Goal: Communication & Community: Ask a question

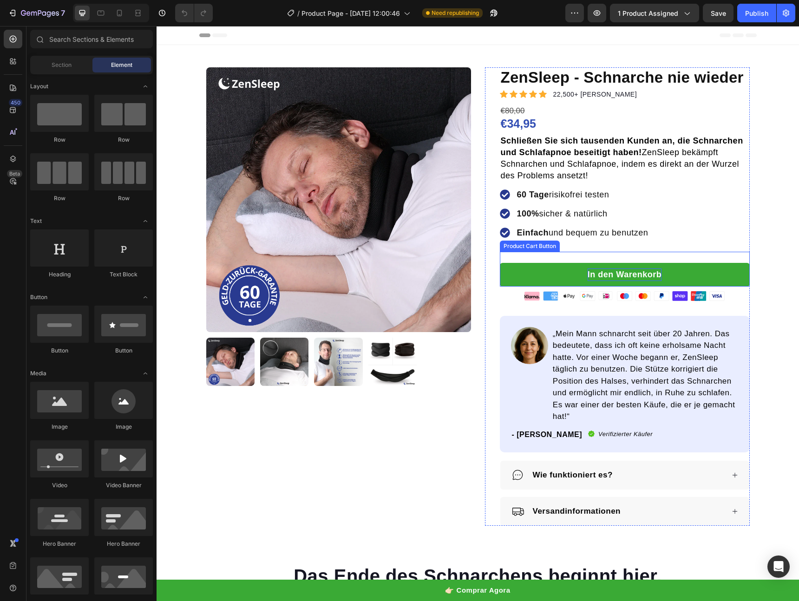
click at [611, 274] on div "In den Warenkorb" at bounding box center [625, 275] width 74 height 13
click at [611, 273] on div "In den Warenkorb" at bounding box center [625, 275] width 74 height 13
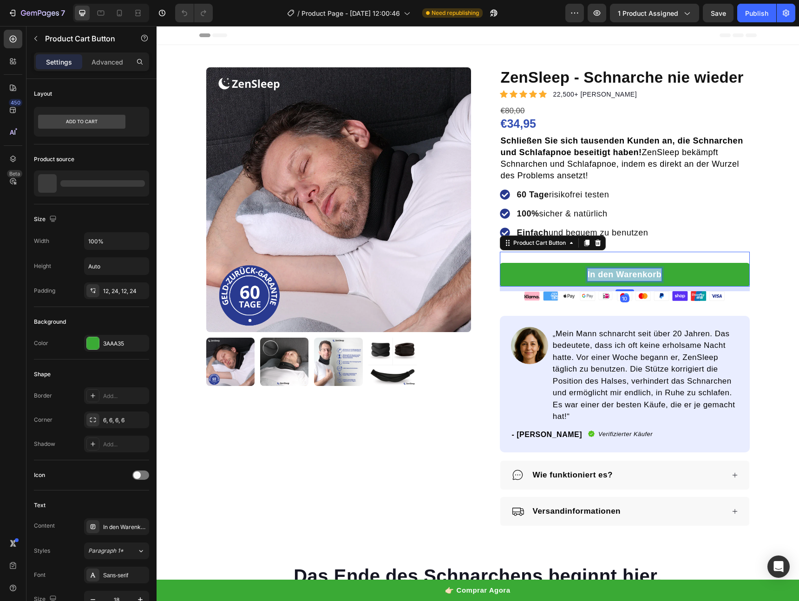
click at [611, 273] on p "In den Warenkorb" at bounding box center [625, 275] width 74 height 13
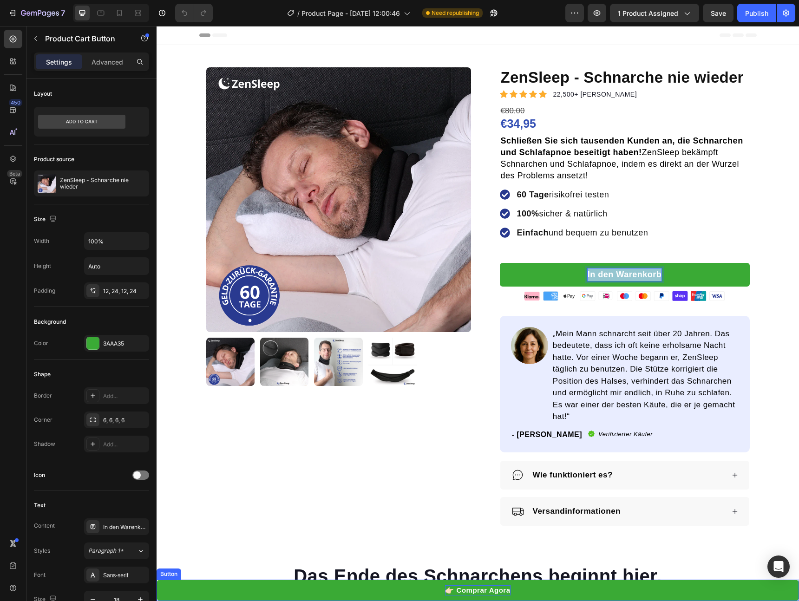
click at [474, 588] on span "👉🏻 Comprar Agora" at bounding box center [477, 590] width 65 height 8
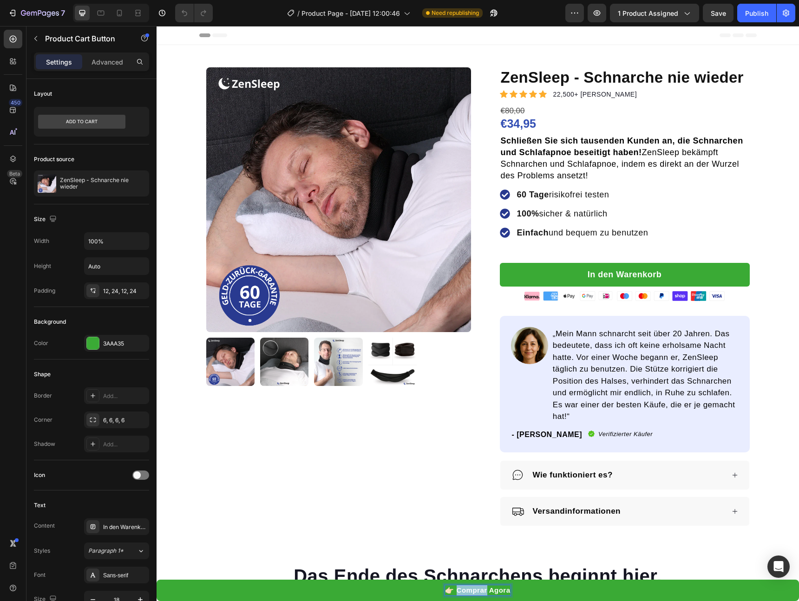
click at [474, 588] on span "👉🏻 Comprar Agora" at bounding box center [477, 590] width 65 height 8
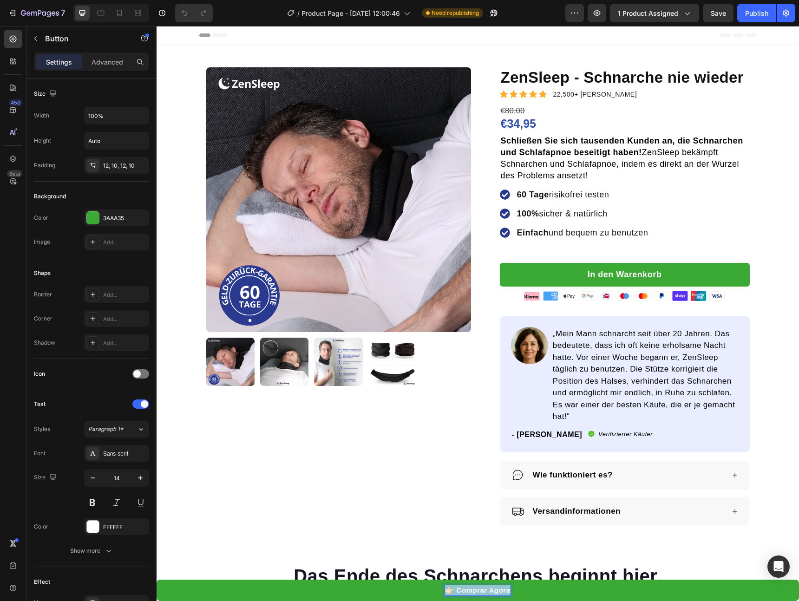
click at [474, 588] on span "👉🏻 Comprar Agora" at bounding box center [477, 590] width 65 height 8
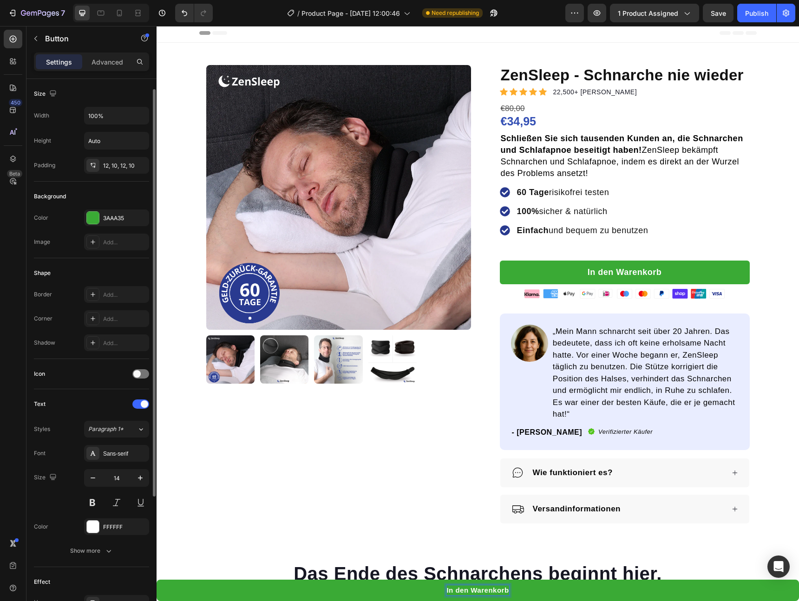
scroll to position [116, 0]
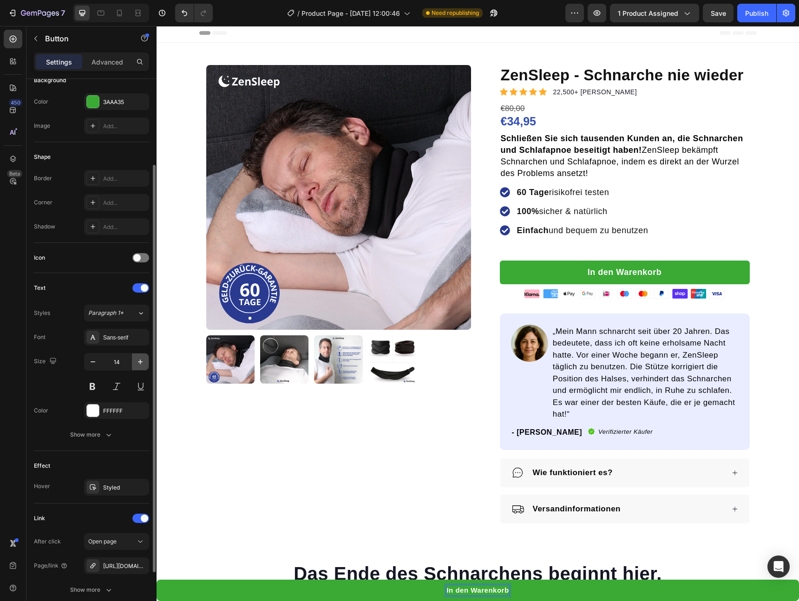
click at [138, 359] on icon "button" at bounding box center [140, 361] width 9 height 9
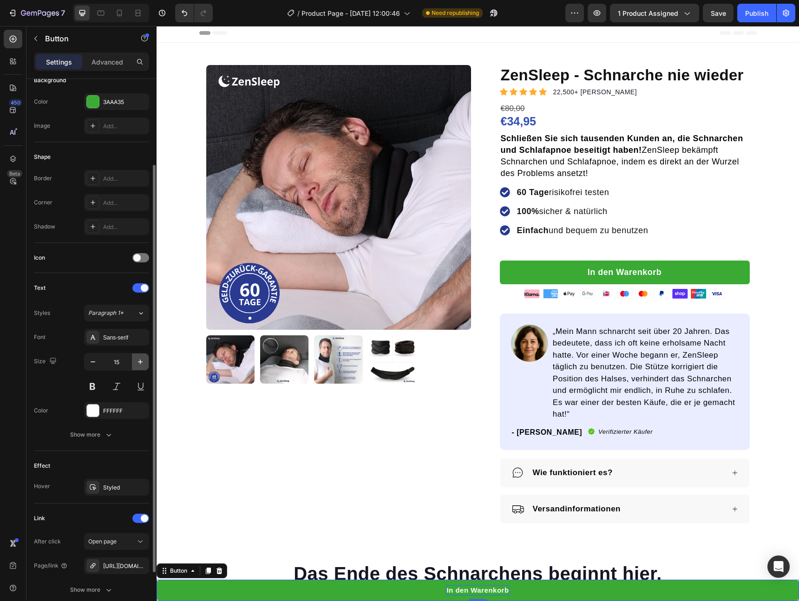
click at [138, 359] on icon "button" at bounding box center [140, 361] width 9 height 9
type input "17"
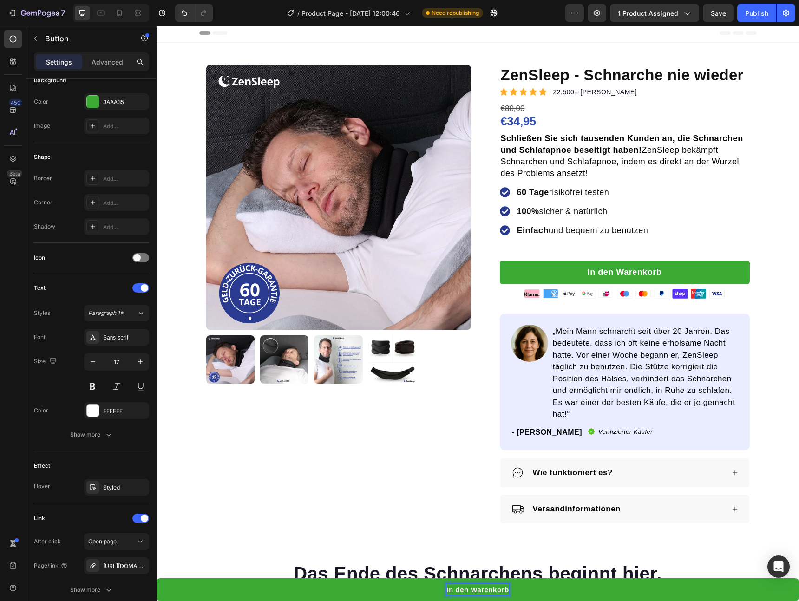
click at [469, 592] on span "In den Warenkorb" at bounding box center [478, 590] width 62 height 8
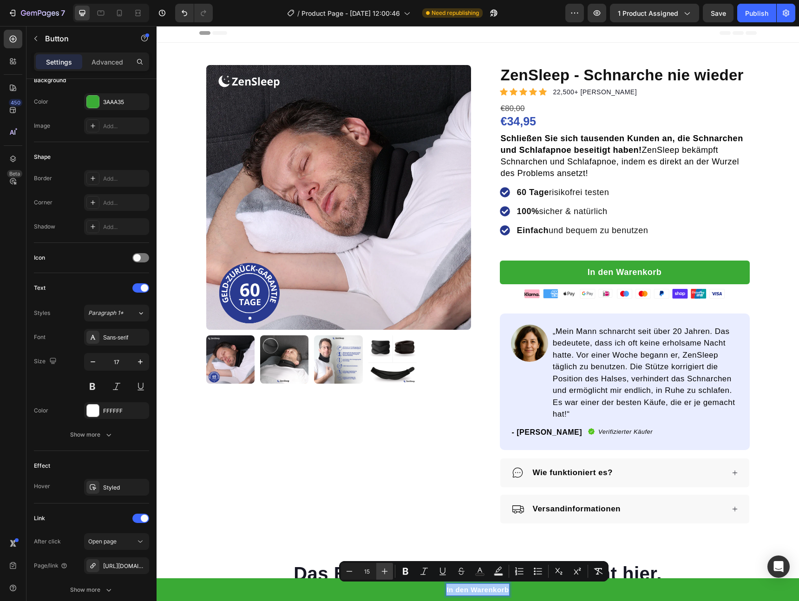
click at [386, 571] on icon "Editor contextual toolbar" at bounding box center [384, 571] width 9 height 9
type input "18"
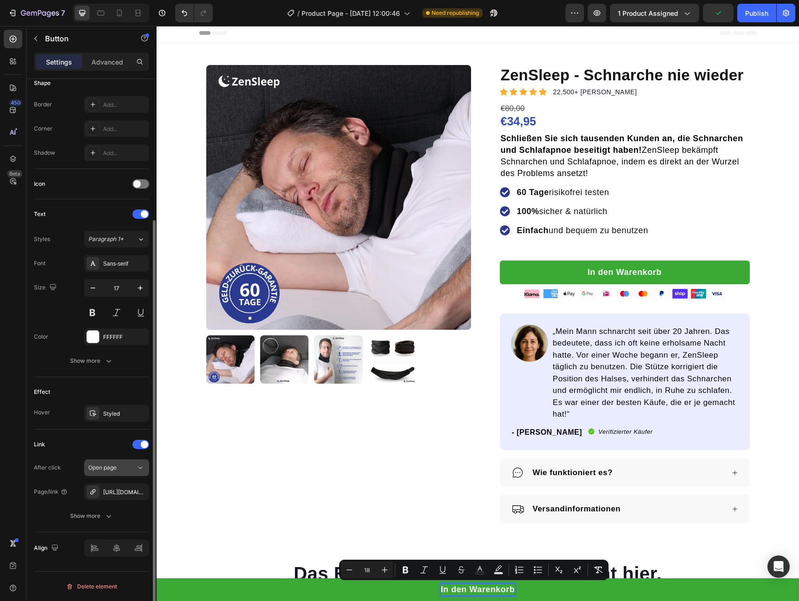
click at [117, 468] on span "Open page" at bounding box center [102, 467] width 28 height 7
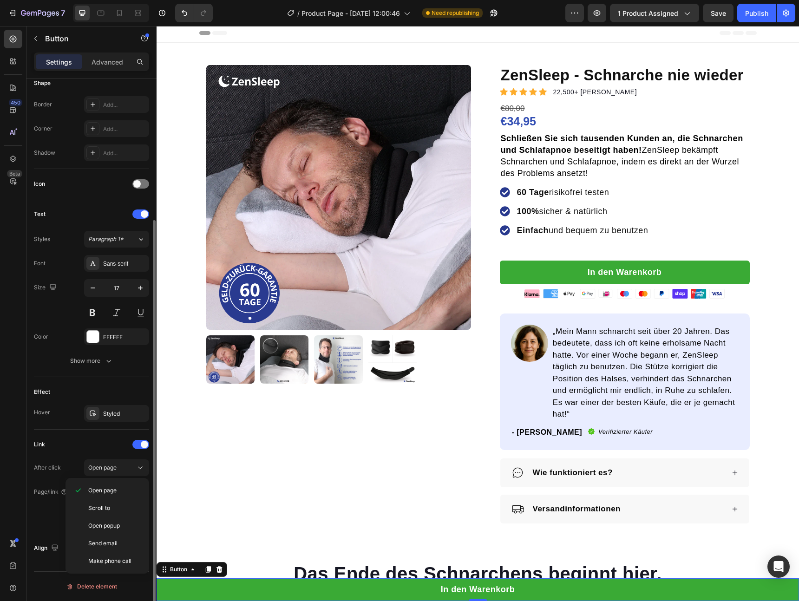
click at [94, 453] on div "Link After click Open page Page/link [URL][DOMAIN_NAME] Show more" at bounding box center [91, 480] width 115 height 87
click at [105, 512] on icon "button" at bounding box center [108, 516] width 9 height 9
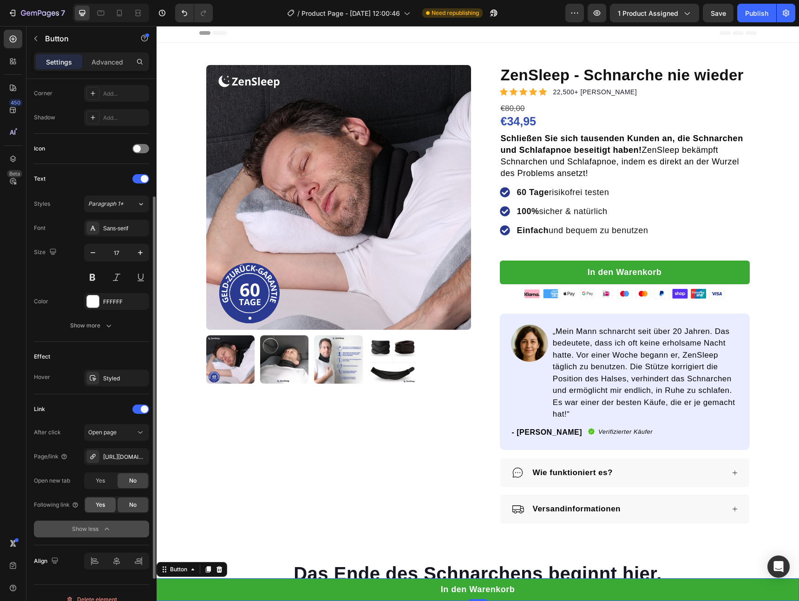
scroll to position [238, 0]
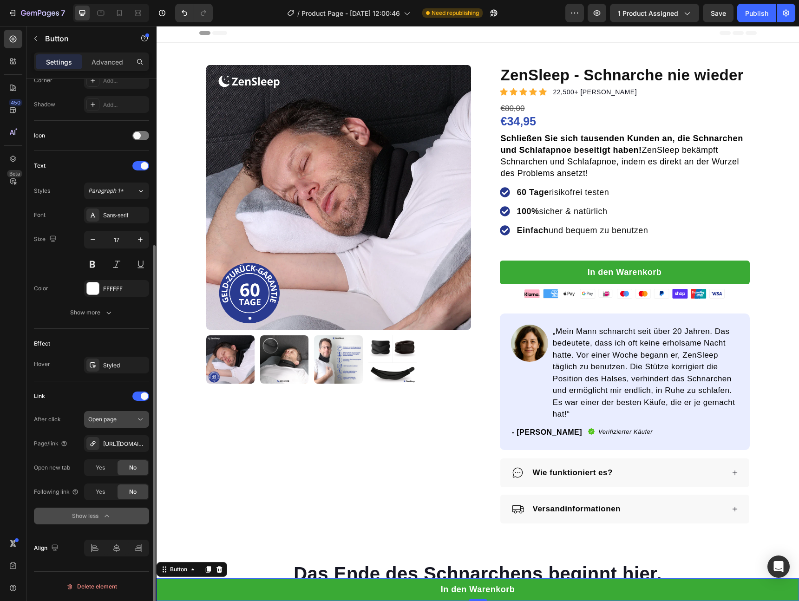
click at [116, 418] on span "Open page" at bounding box center [102, 419] width 28 height 7
click at [222, 570] on icon at bounding box center [219, 569] width 7 height 7
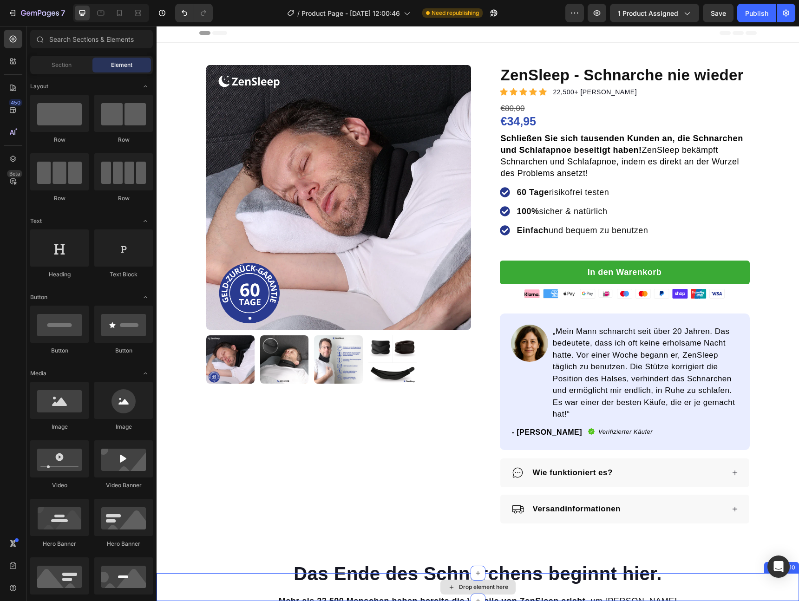
click at [230, 590] on div "Drop element here" at bounding box center [478, 587] width 643 height 28
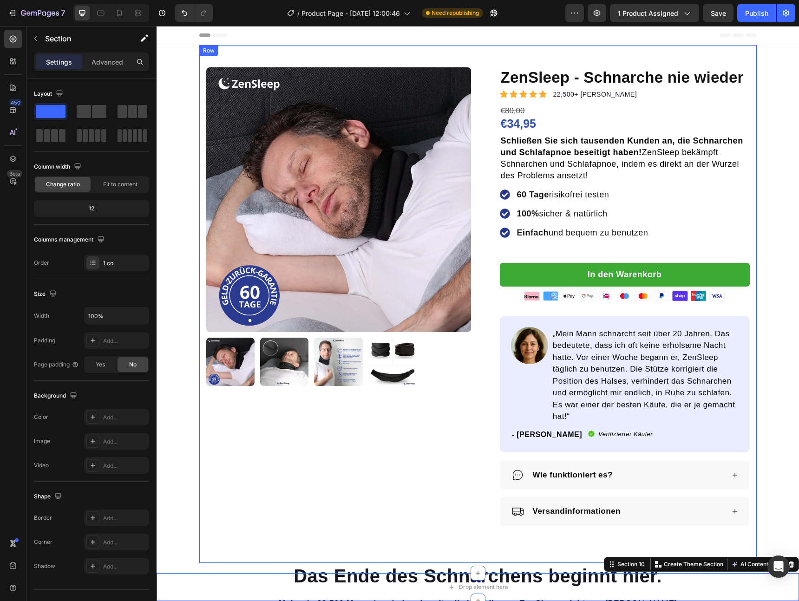
scroll to position [12, 0]
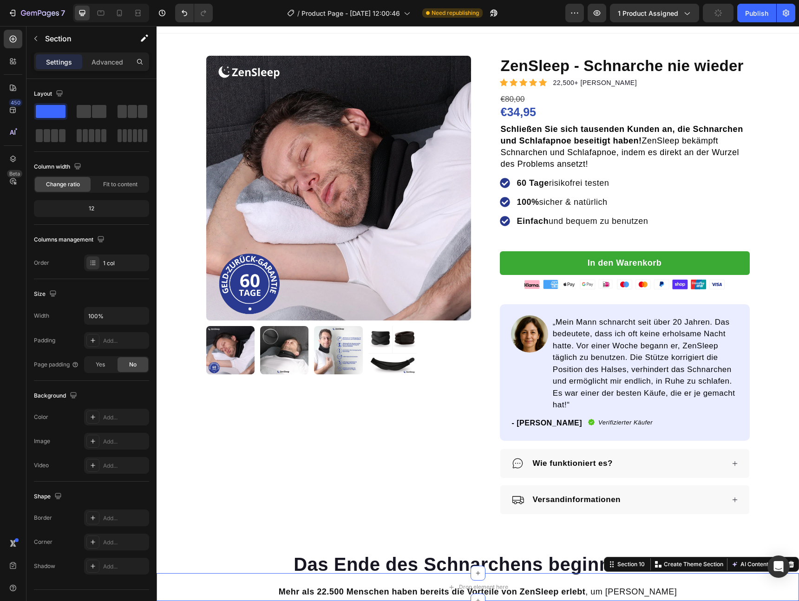
drag, startPoint x: 777, startPoint y: 555, endPoint x: 758, endPoint y: 495, distance: 62.3
click at [791, 559] on div "Section 10 You can create reusable sections Create Theme Section AI Content Wri…" at bounding box center [701, 564] width 195 height 15
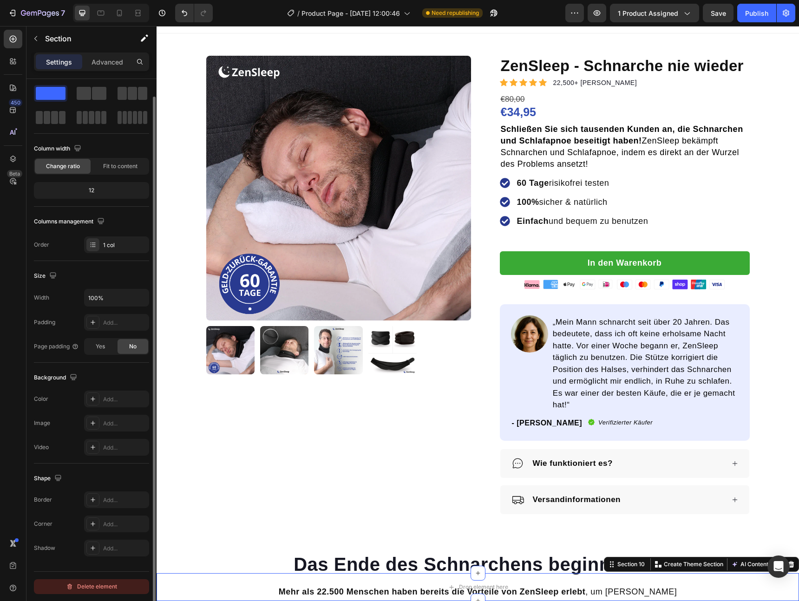
click at [96, 585] on div "Delete element" at bounding box center [91, 586] width 51 height 11
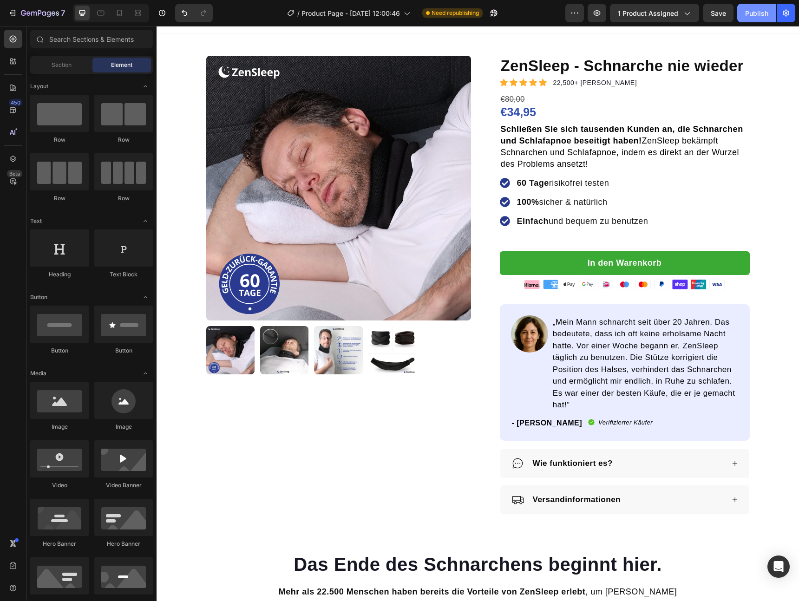
click at [753, 18] on div "Publish" at bounding box center [756, 13] width 23 height 10
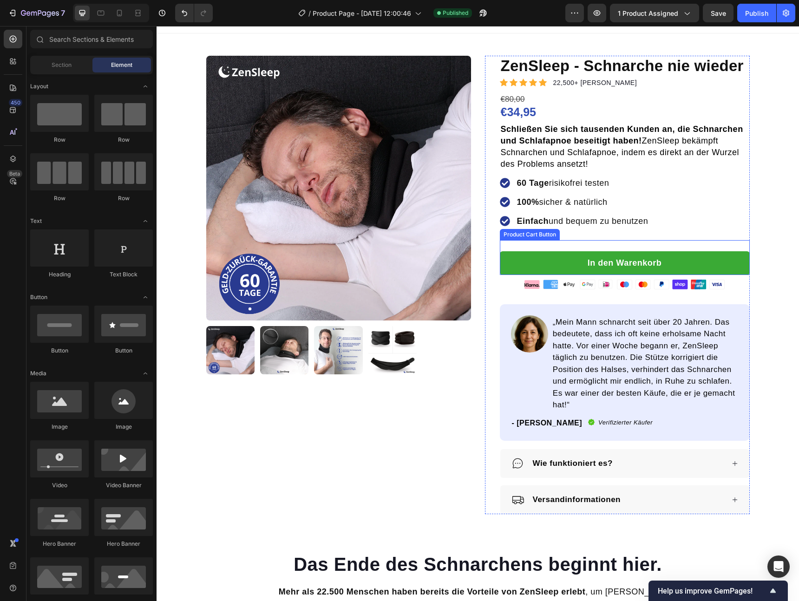
click at [522, 248] on div "In den Warenkorb Product Cart Button" at bounding box center [625, 257] width 250 height 35
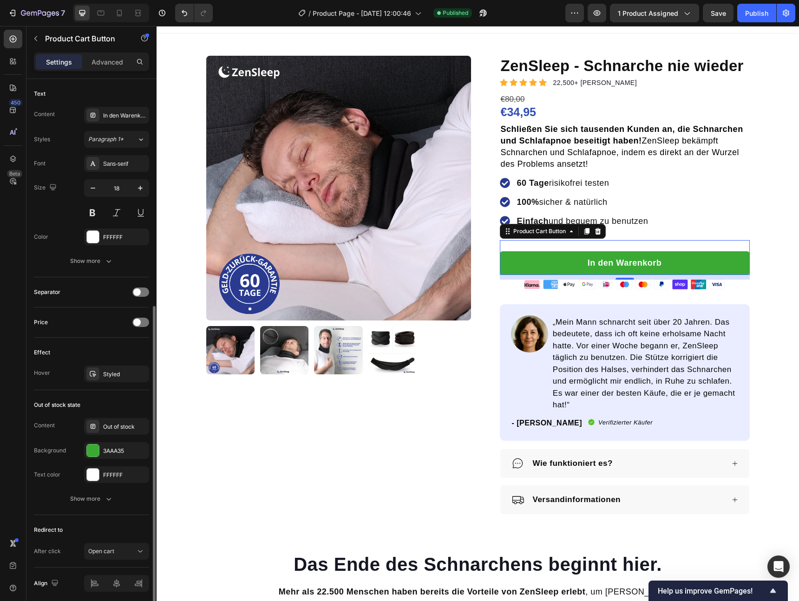
scroll to position [447, 0]
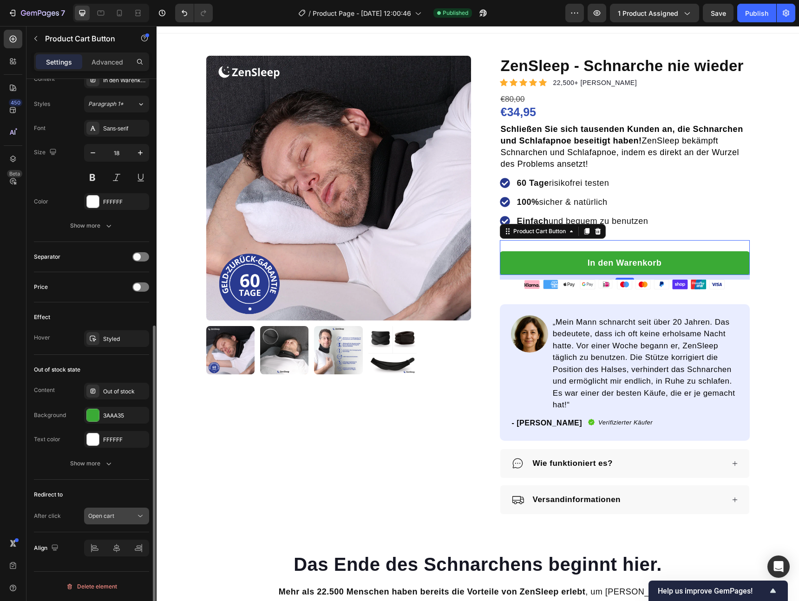
click at [113, 519] on span "Open cart" at bounding box center [101, 516] width 26 height 7
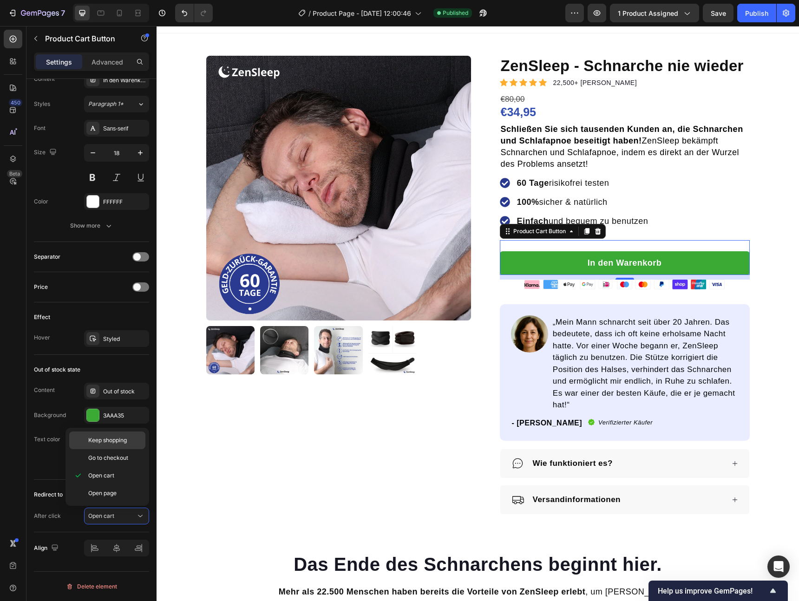
click at [112, 441] on span "Keep shopping" at bounding box center [107, 440] width 39 height 8
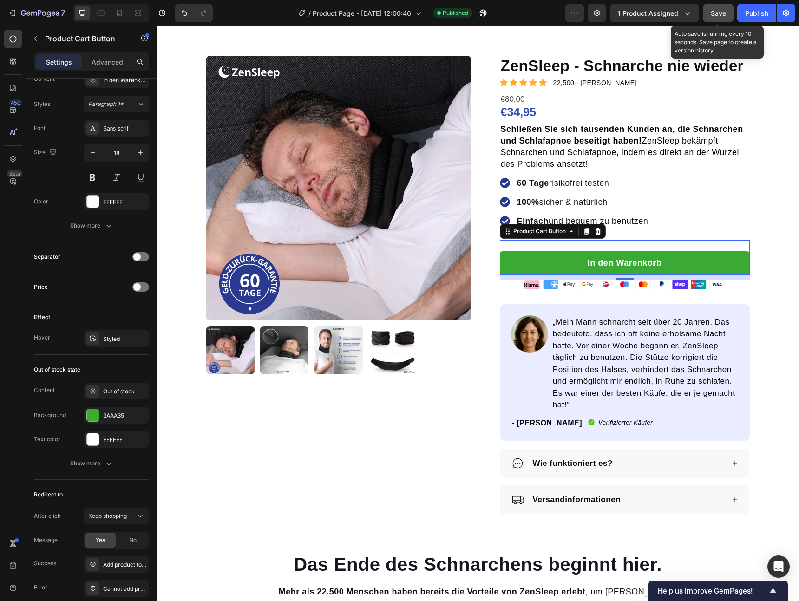
click at [721, 16] on span "Save" at bounding box center [718, 13] width 15 height 8
click at [755, 17] on div "Publish" at bounding box center [756, 13] width 23 height 10
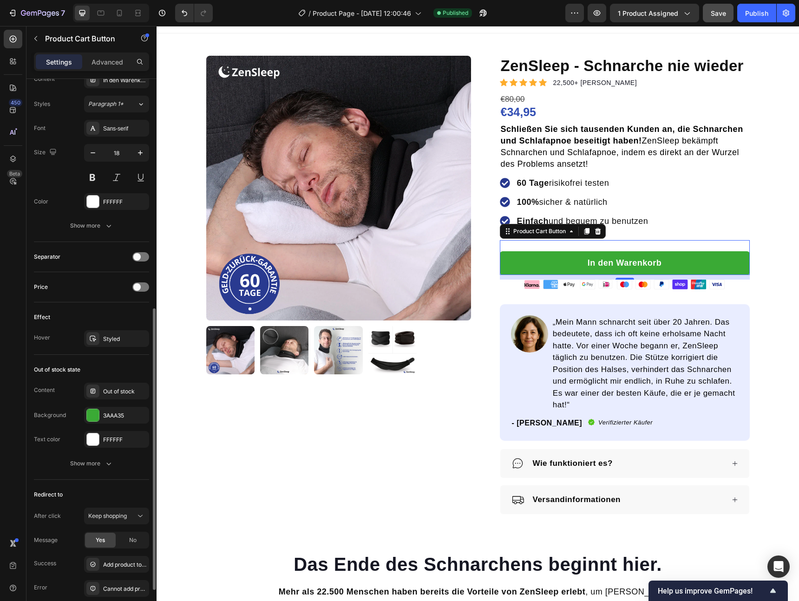
scroll to position [520, 0]
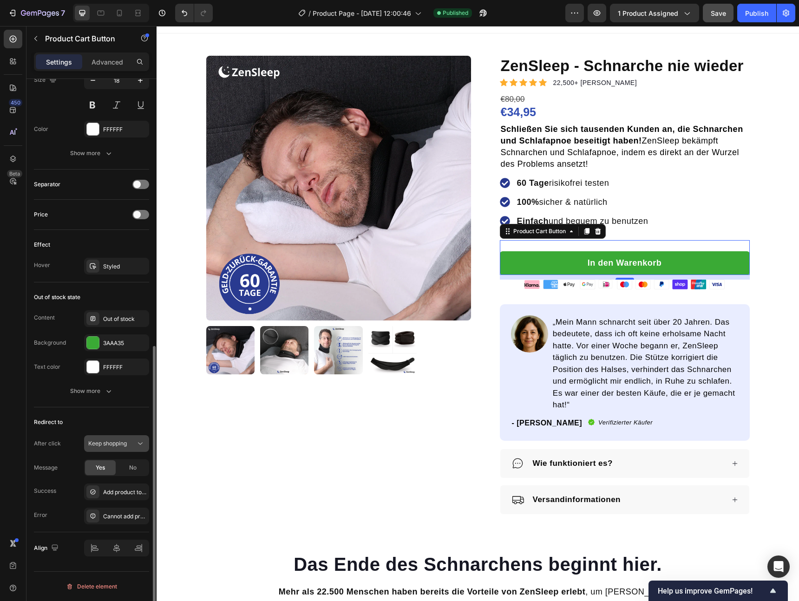
click at [125, 437] on button "Keep shopping" at bounding box center [116, 443] width 65 height 17
click at [109, 481] on span "Go to checkout" at bounding box center [108, 484] width 40 height 8
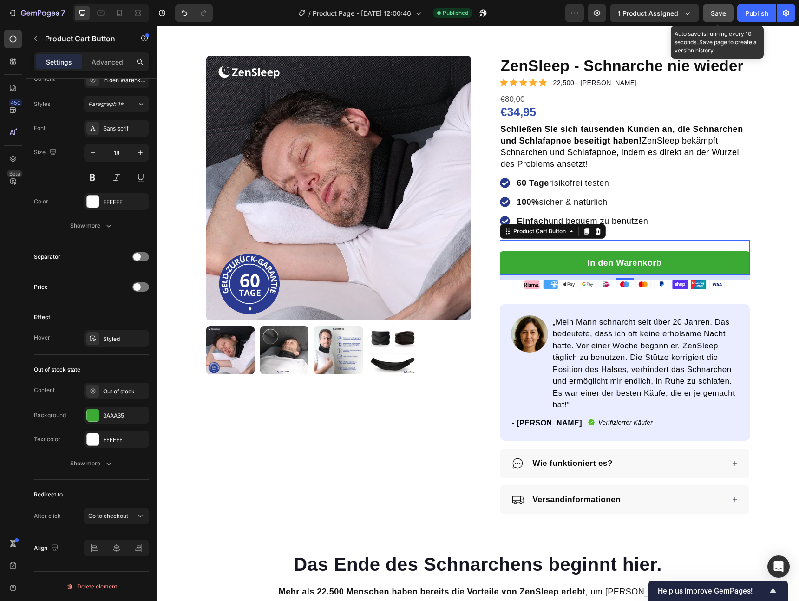
click at [718, 13] on span "Save" at bounding box center [718, 13] width 15 height 8
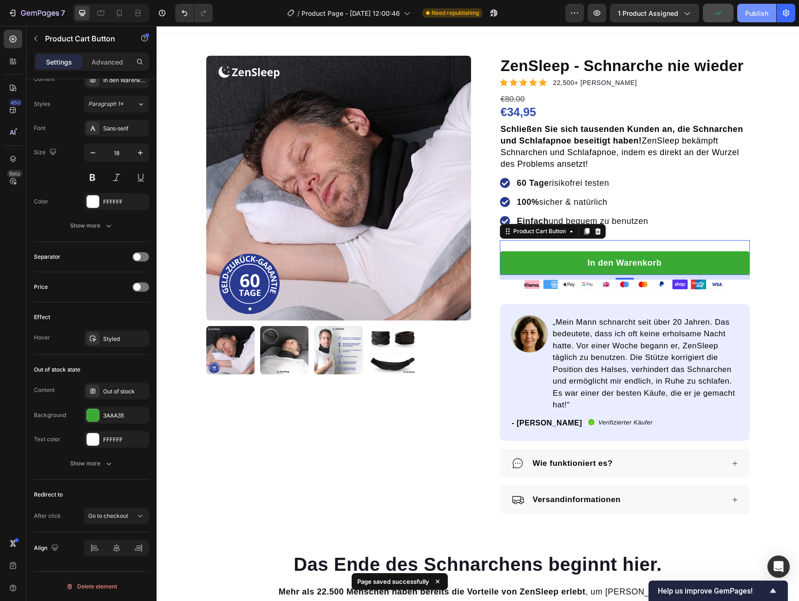
click at [751, 16] on div "Publish" at bounding box center [756, 13] width 23 height 10
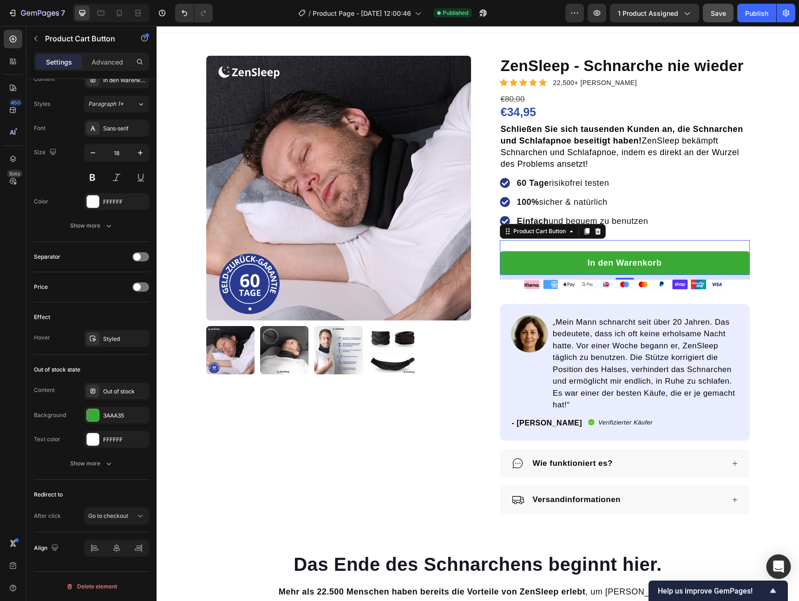
click at [785, 566] on div "Open Intercom Messenger" at bounding box center [779, 567] width 25 height 25
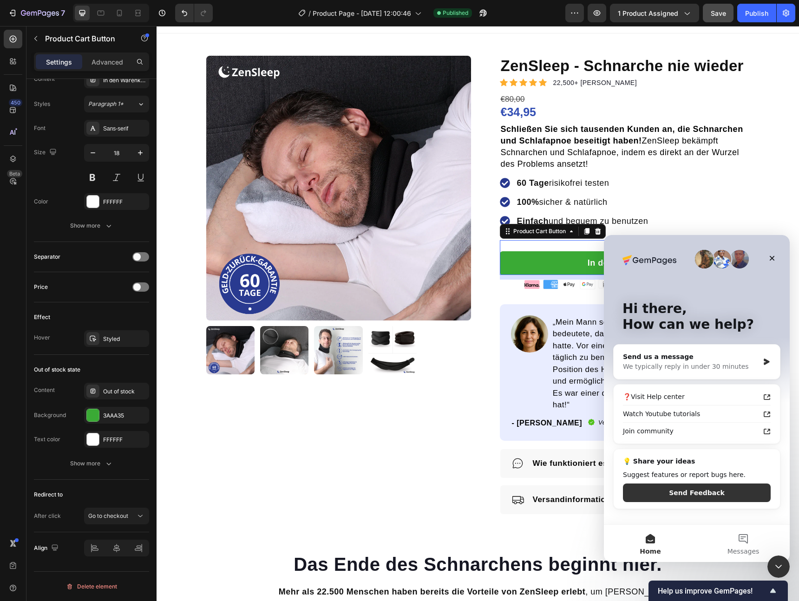
scroll to position [0, 0]
click at [665, 361] on div "Send us a message" at bounding box center [691, 357] width 136 height 10
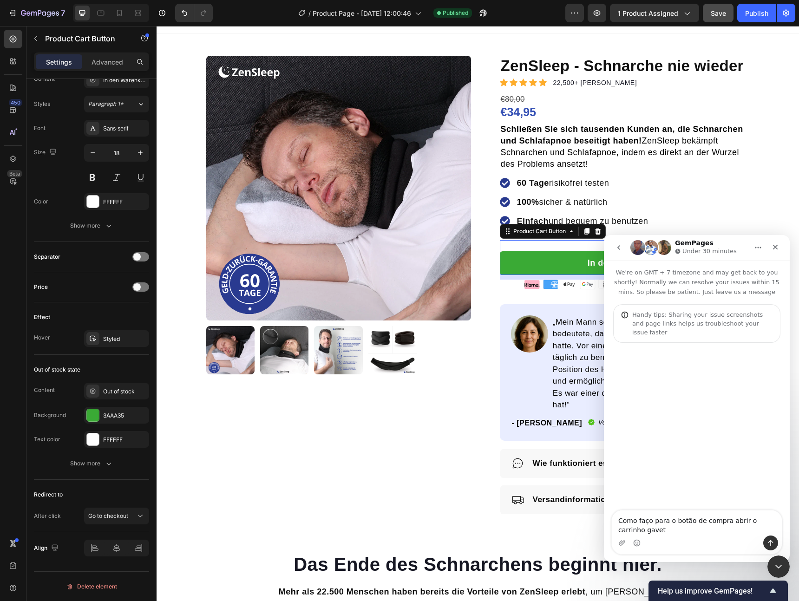
type textarea "Como faço para o botão de compra abrir o carrinho gaveta"
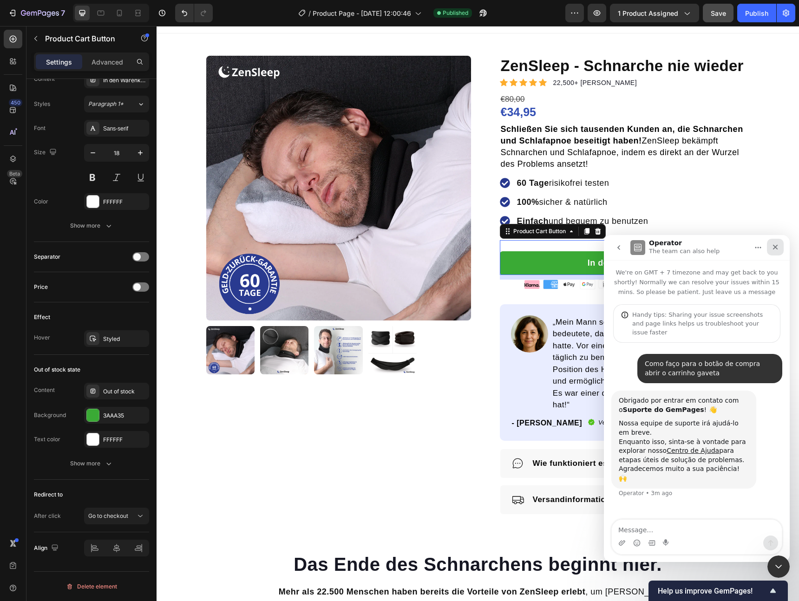
click at [772, 245] on icon "Close" at bounding box center [775, 247] width 7 height 7
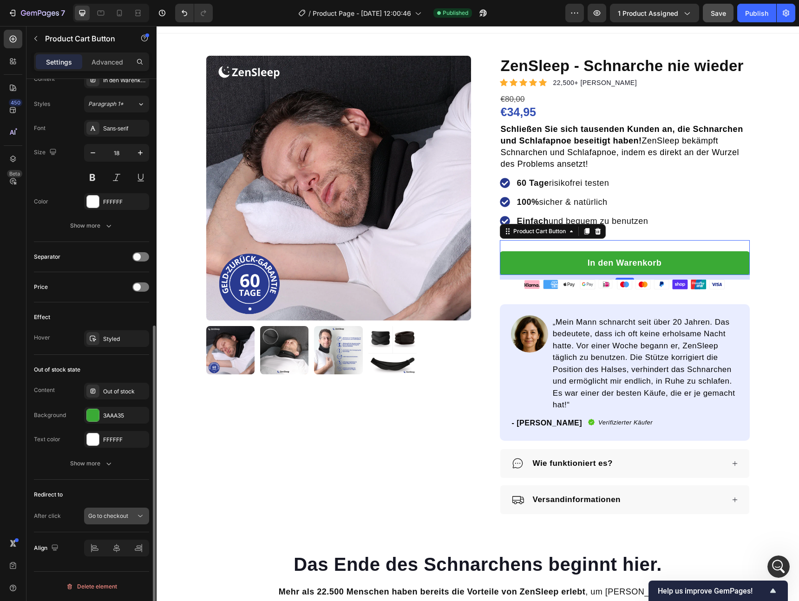
click at [123, 514] on span "Go to checkout" at bounding box center [108, 516] width 40 height 7
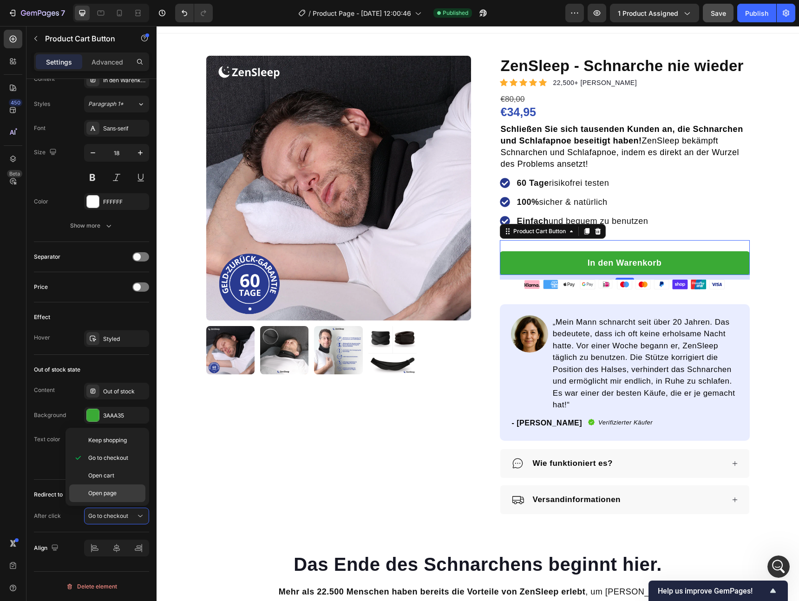
click at [118, 494] on p "Open page" at bounding box center [114, 493] width 53 height 8
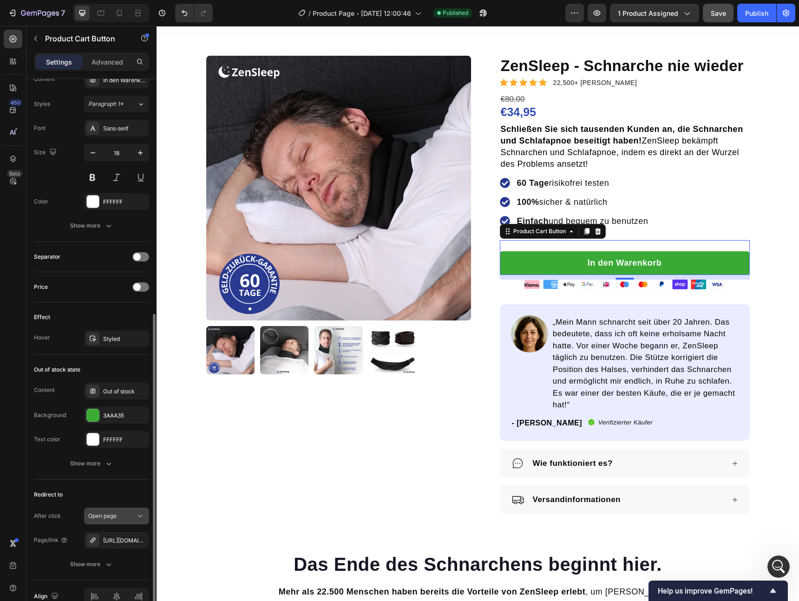
click at [122, 522] on button "Open page" at bounding box center [116, 516] width 65 height 17
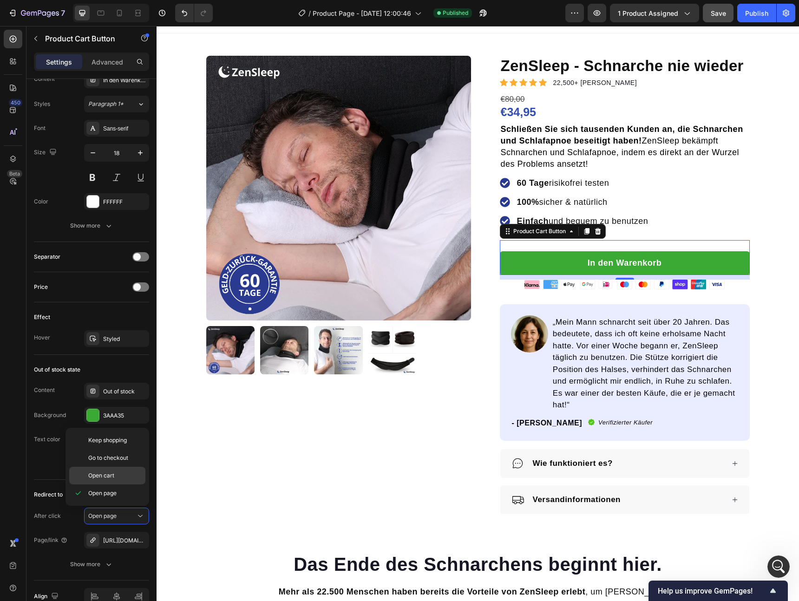
click at [115, 482] on div "Open cart" at bounding box center [107, 476] width 76 height 18
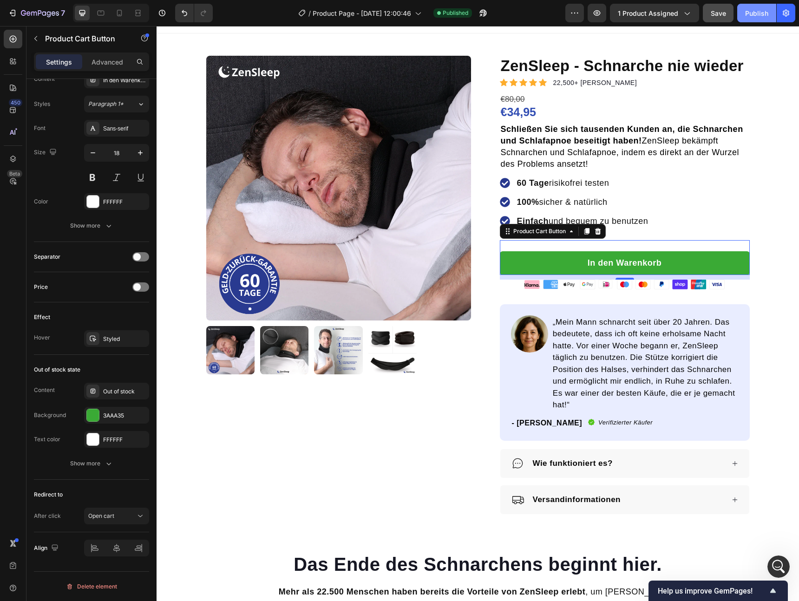
click at [759, 14] on div "Publish" at bounding box center [756, 13] width 23 height 10
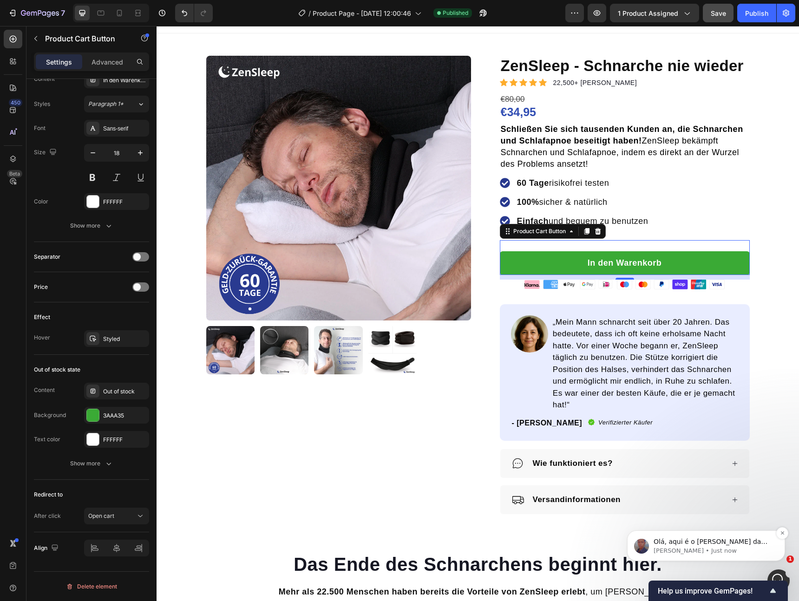
click at [672, 541] on span "Olá, aqui é o [PERSON_NAME] da Equipe de Suporte da GemPages. Posso ter o seu n…" at bounding box center [712, 569] width 117 height 63
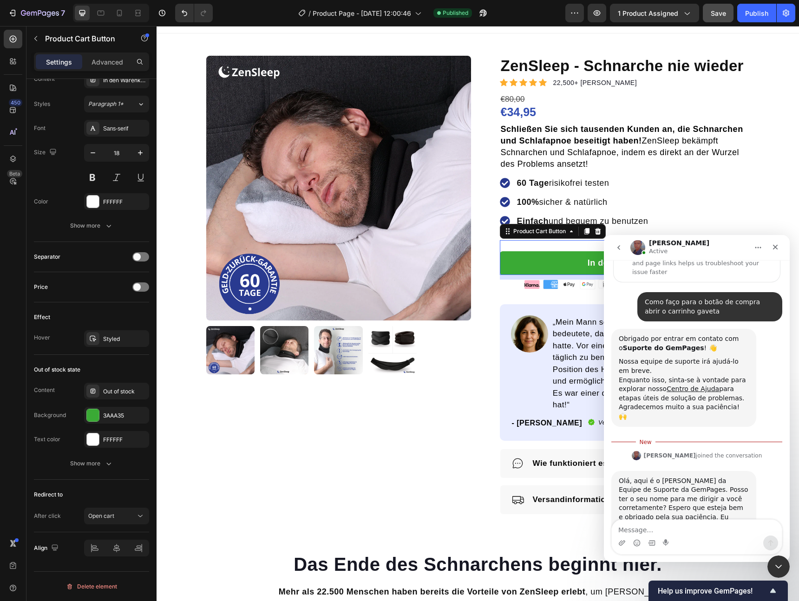
scroll to position [80, 0]
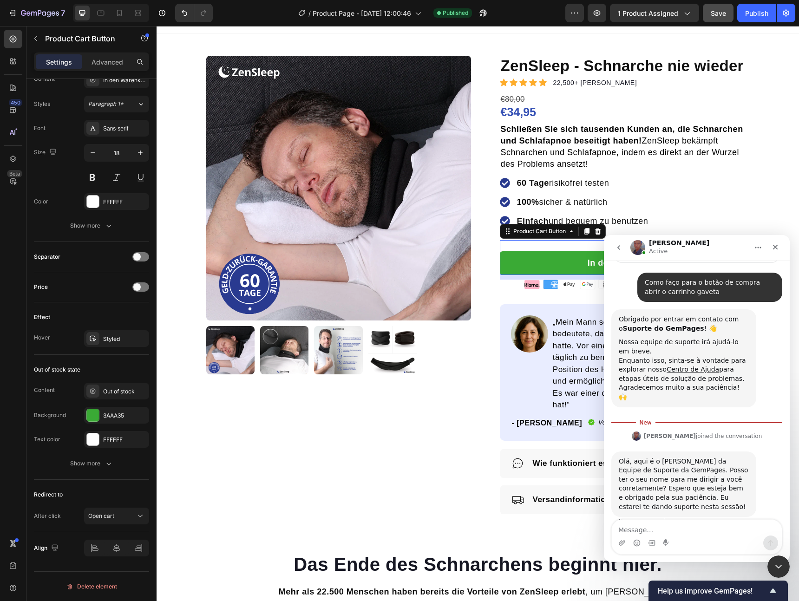
click at [690, 531] on textarea "Message…" at bounding box center [697, 528] width 170 height 16
type textarea "Olá! Me chamo Vinicius"
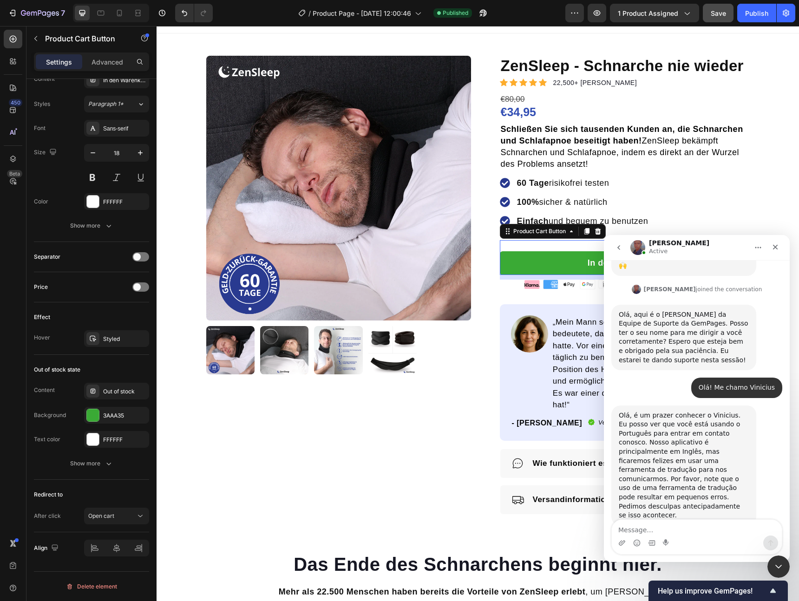
scroll to position [211, 0]
